Goal: Find specific page/section: Find specific page/section

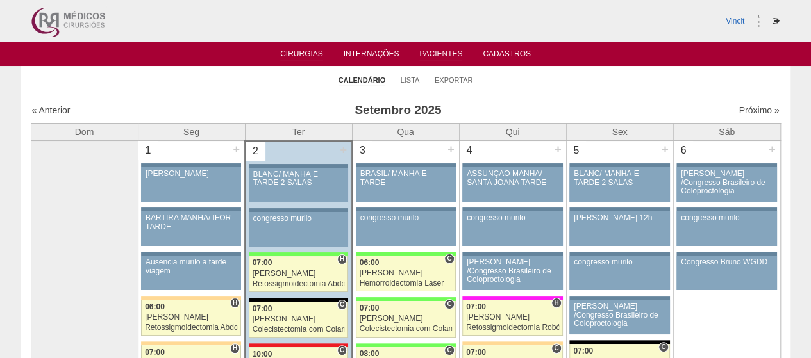
click at [430, 53] on link "Pacientes" at bounding box center [440, 54] width 43 height 11
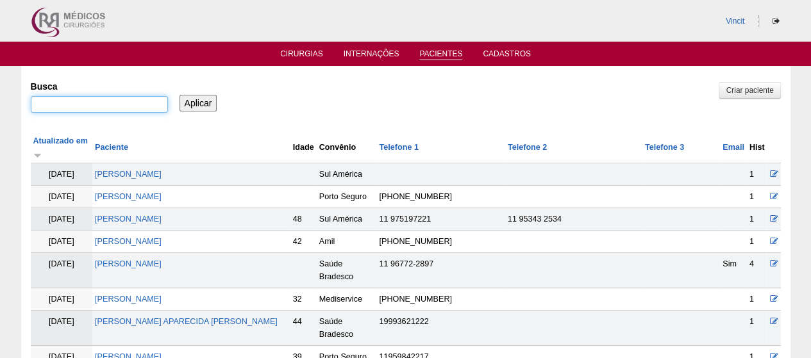
click at [96, 102] on input "Busca" at bounding box center [99, 104] width 137 height 17
type input "daniela zioli"
click at [179, 95] on input "Aplicar" at bounding box center [198, 103] width 38 height 17
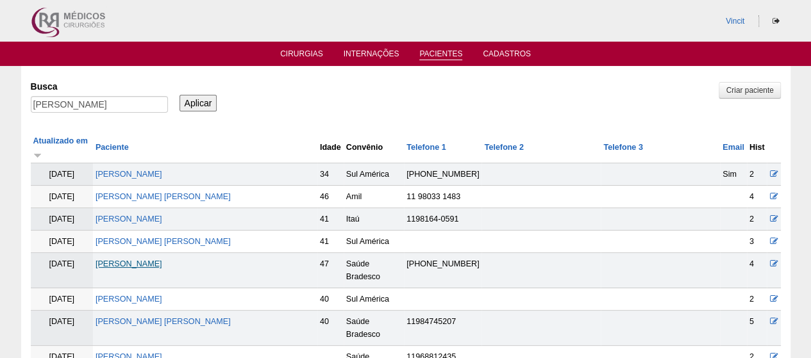
click at [162, 260] on link "[PERSON_NAME]" at bounding box center [128, 264] width 67 height 9
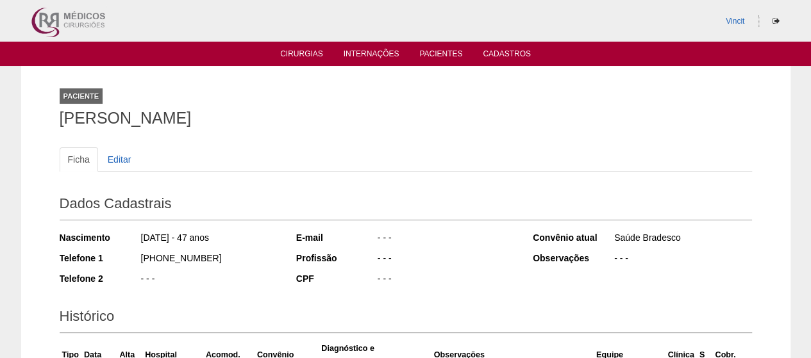
scroll to position [250, 0]
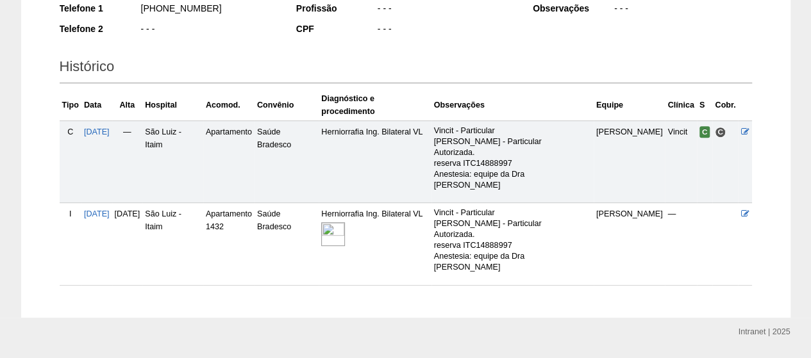
click at [345, 222] on img at bounding box center [333, 234] width 24 height 24
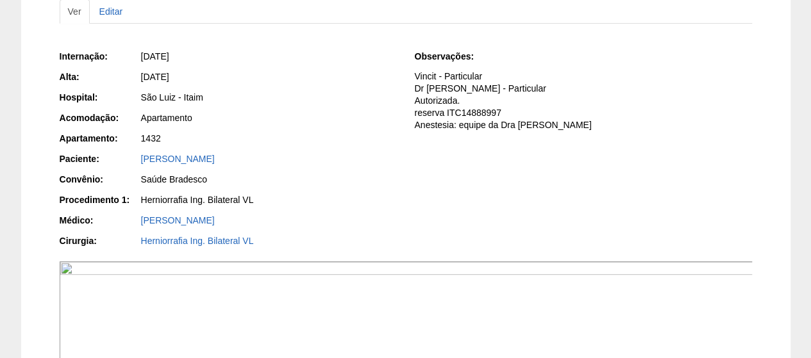
scroll to position [128, 0]
